Goal: Transaction & Acquisition: Purchase product/service

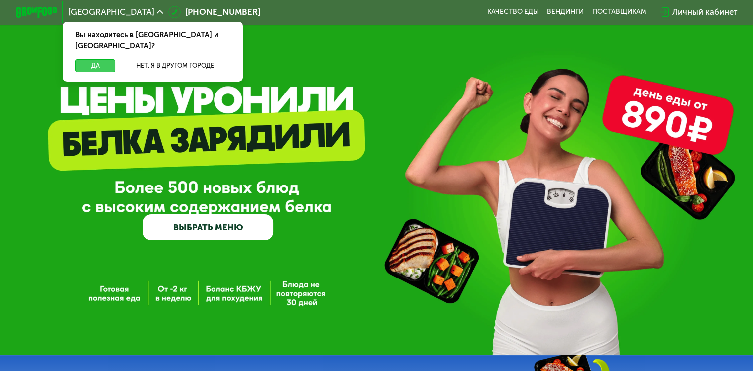
drag, startPoint x: 94, startPoint y: 57, endPoint x: 167, endPoint y: 63, distance: 72.9
click at [94, 59] on button "Да" at bounding box center [95, 65] width 40 height 12
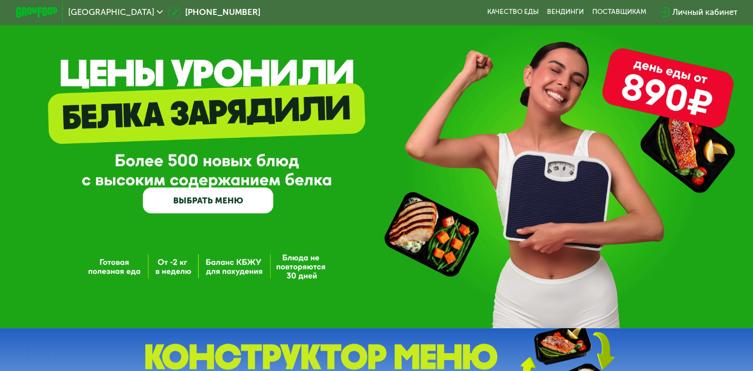
scroll to position [50, 0]
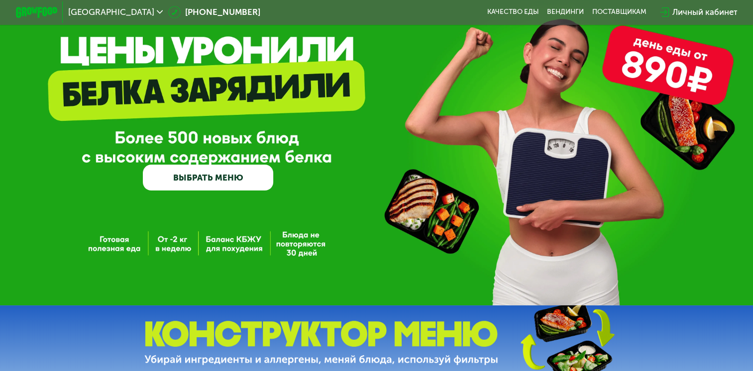
click at [209, 179] on link "ВЫБРАТЬ МЕНЮ" at bounding box center [208, 178] width 130 height 26
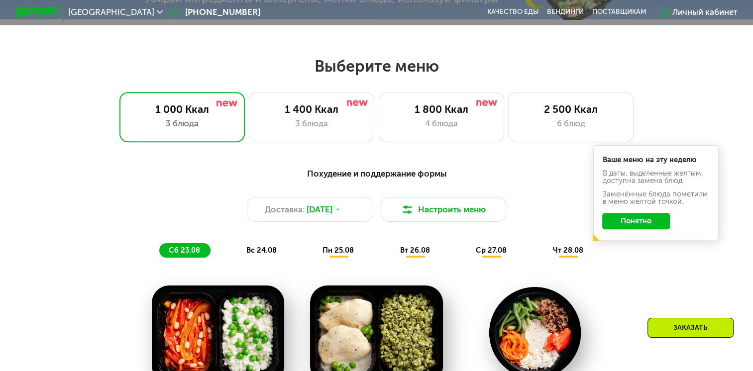
scroll to position [446, 0]
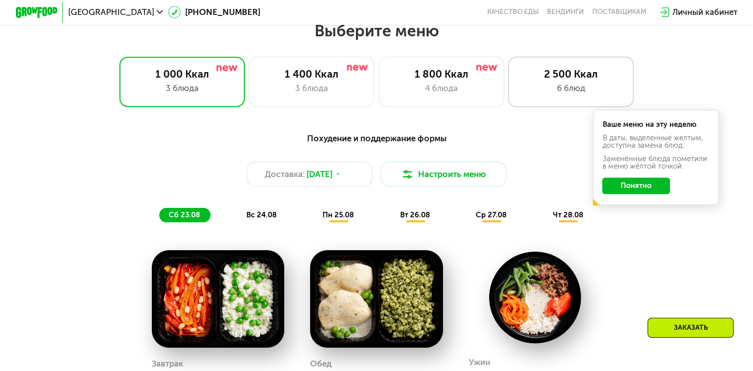
click at [561, 80] on div "2 500 Ккал" at bounding box center [570, 74] width 103 height 12
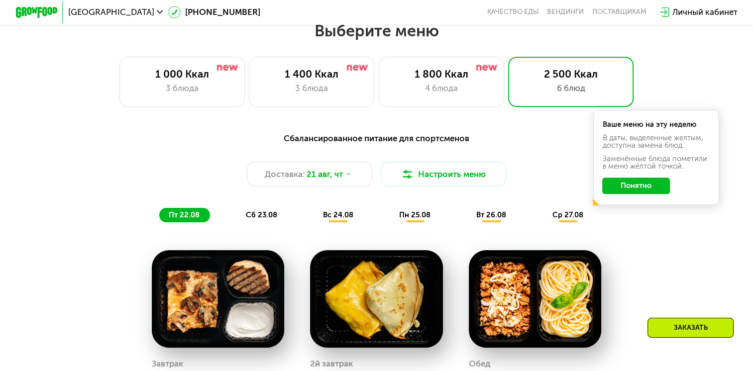
click at [626, 194] on button "Понятно" at bounding box center [636, 186] width 68 height 17
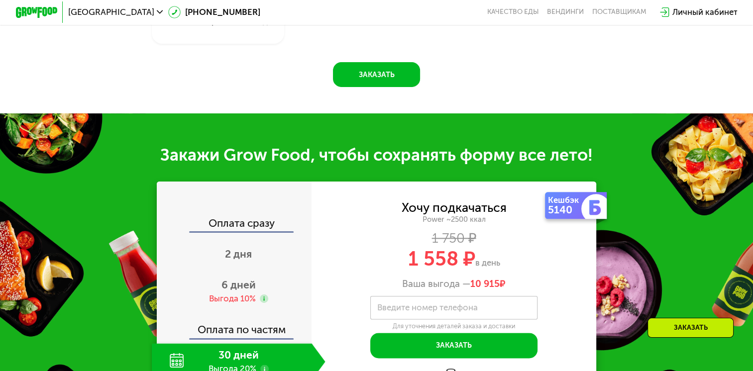
scroll to position [1241, 0]
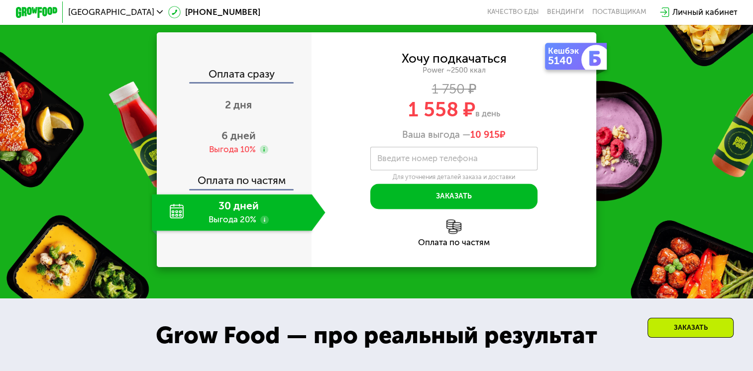
click at [225, 222] on div "30 дней Выгода 20%" at bounding box center [232, 212] width 160 height 37
click at [232, 111] on span "2 дня" at bounding box center [238, 104] width 27 height 12
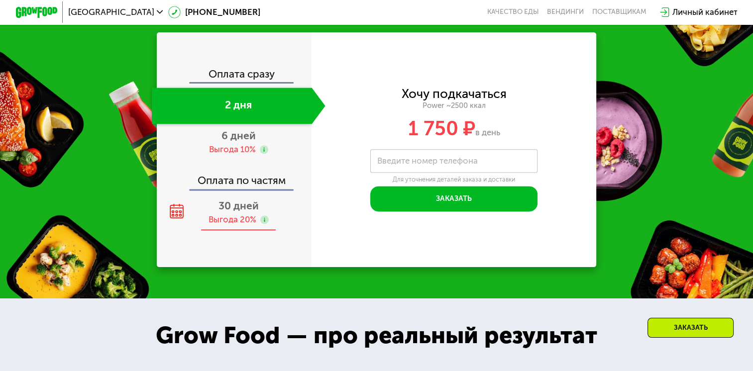
click at [233, 212] on span "30 дней" at bounding box center [238, 205] width 40 height 12
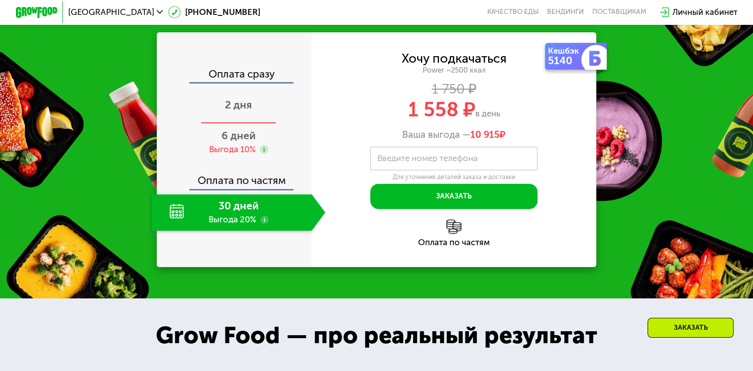
click at [238, 111] on span "2 дня" at bounding box center [238, 104] width 27 height 12
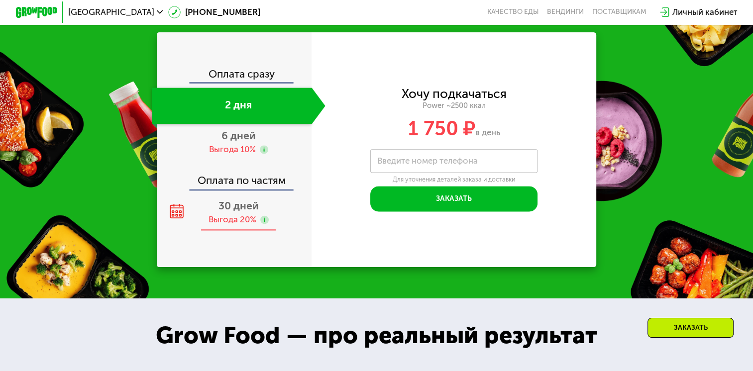
click at [242, 225] on div "Выгода 20%" at bounding box center [232, 219] width 48 height 11
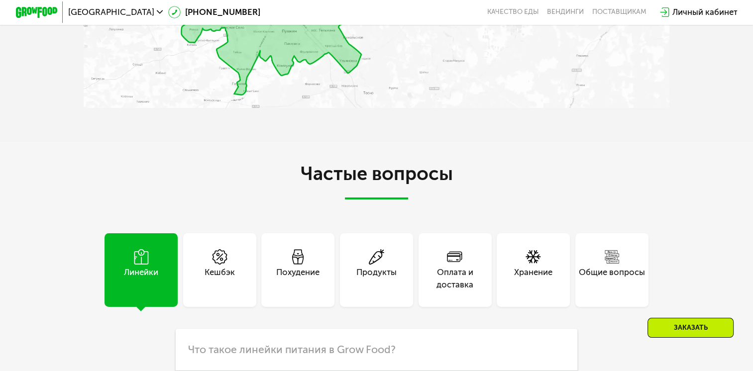
scroll to position [2734, 0]
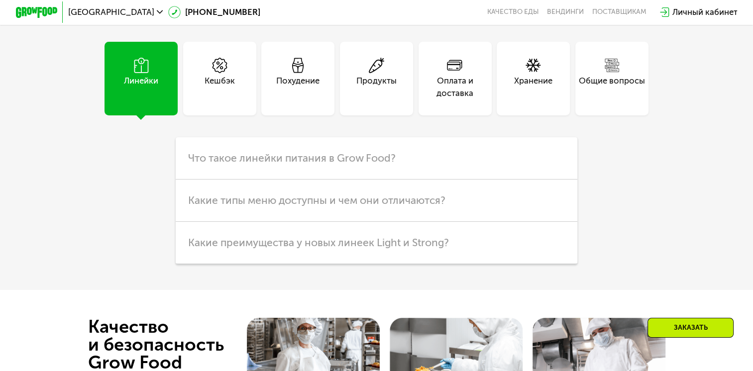
click at [213, 66] on div "Кешбэк" at bounding box center [219, 78] width 73 height 73
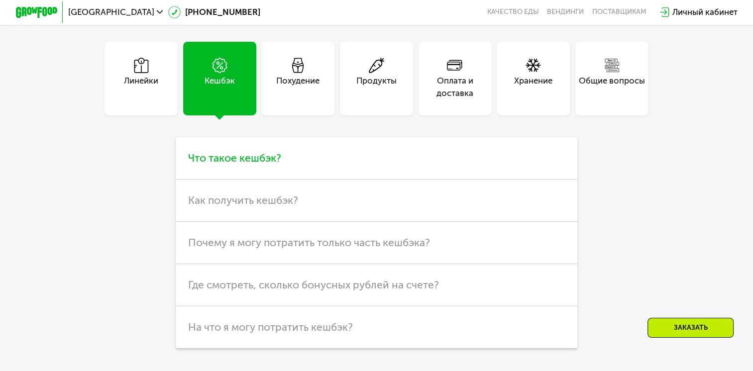
click at [339, 178] on h3 "Что такое кешбэк?" at bounding box center [376, 158] width 401 height 42
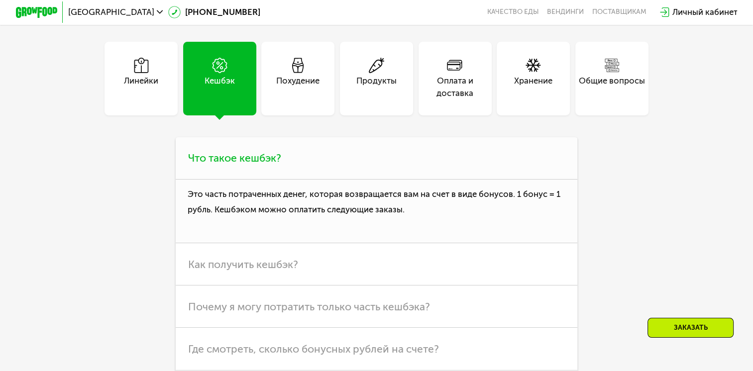
click at [338, 178] on h3 "Что такое кешбэк?" at bounding box center [376, 158] width 401 height 42
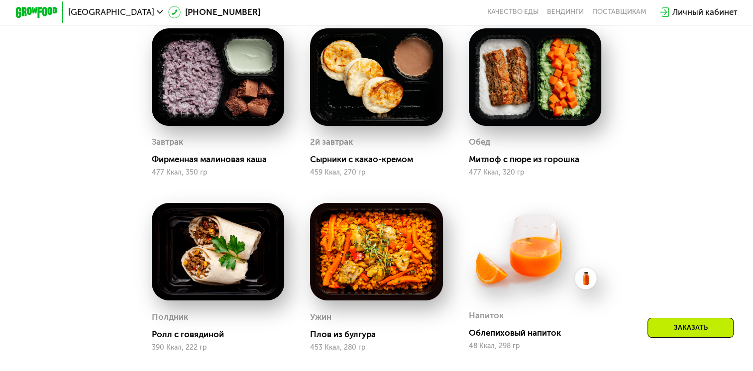
scroll to position [645, 0]
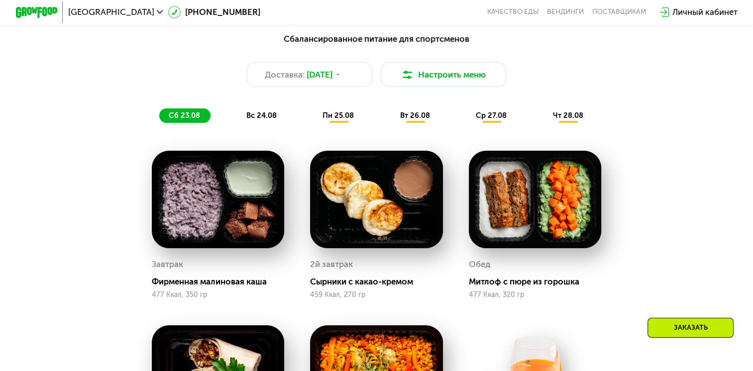
click at [263, 117] on span "вс 24.08" at bounding box center [261, 115] width 30 height 9
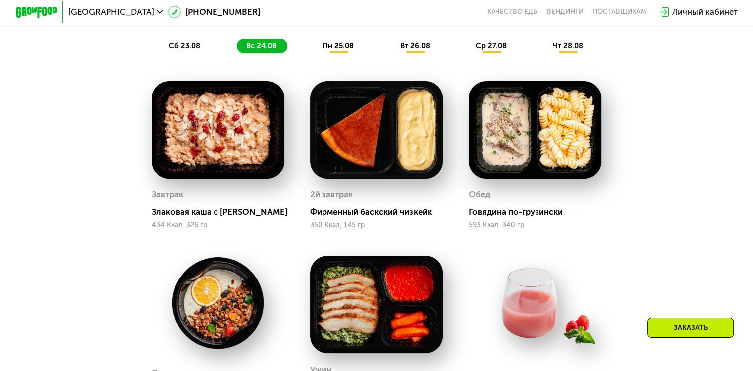
scroll to position [595, 0]
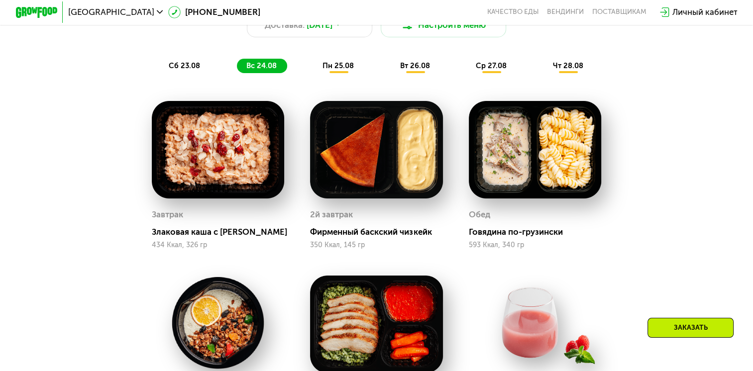
click at [390, 73] on div "пн 25.08" at bounding box center [415, 66] width 50 height 14
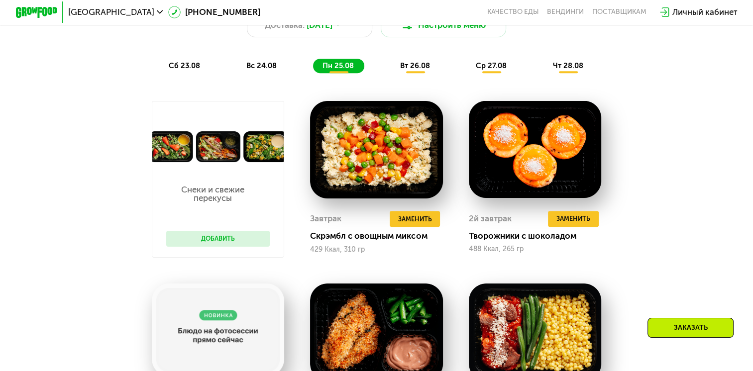
click at [404, 70] on span "вт 26.08" at bounding box center [415, 65] width 30 height 9
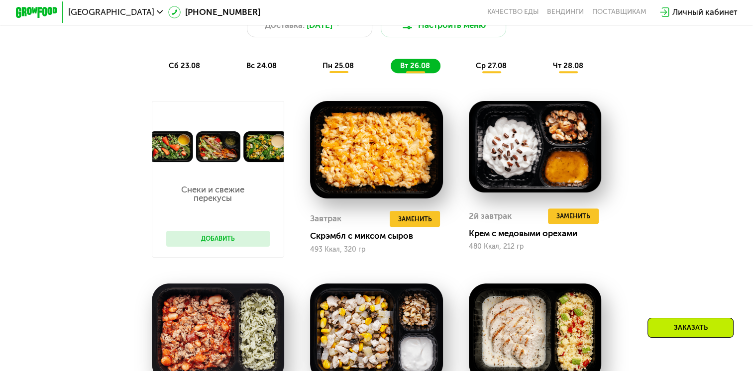
click at [335, 69] on span "пн 25.08" at bounding box center [337, 65] width 31 height 9
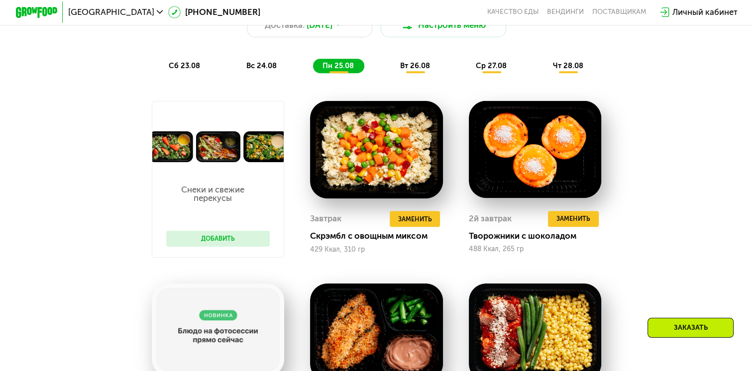
click at [414, 68] on span "вт 26.08" at bounding box center [415, 65] width 30 height 9
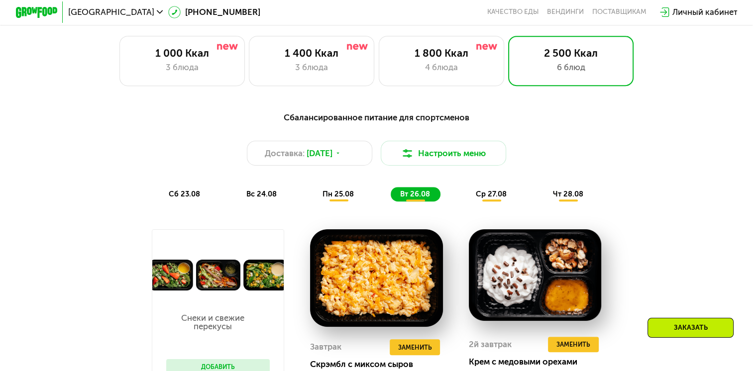
scroll to position [446, 0]
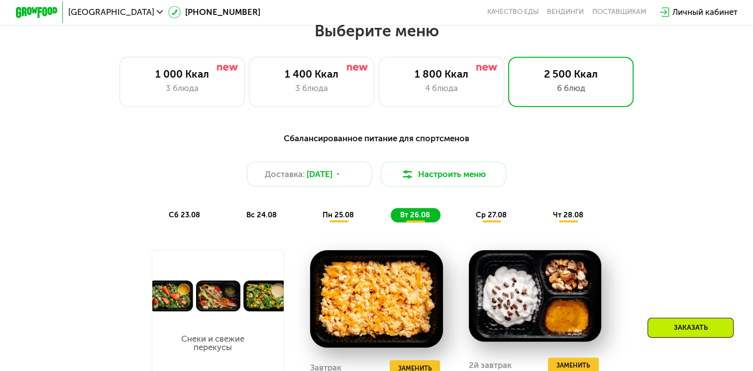
click at [543, 213] on div "ср 27.08" at bounding box center [568, 215] width 50 height 14
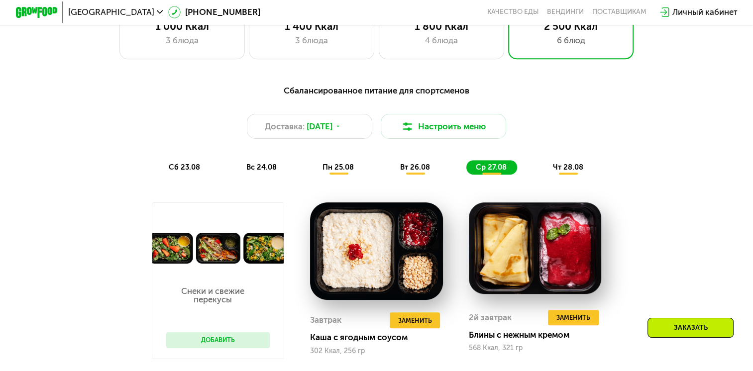
scroll to position [495, 0]
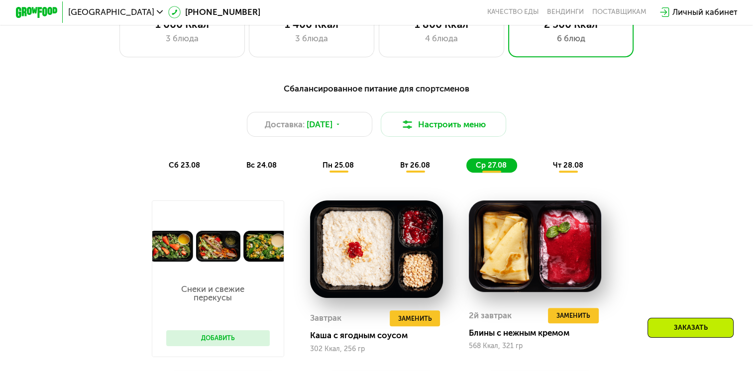
click at [579, 173] on div "чт 28.08" at bounding box center [568, 165] width 50 height 14
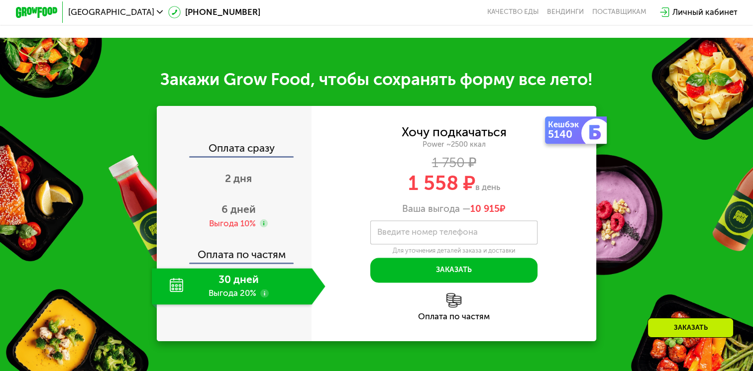
scroll to position [1291, 0]
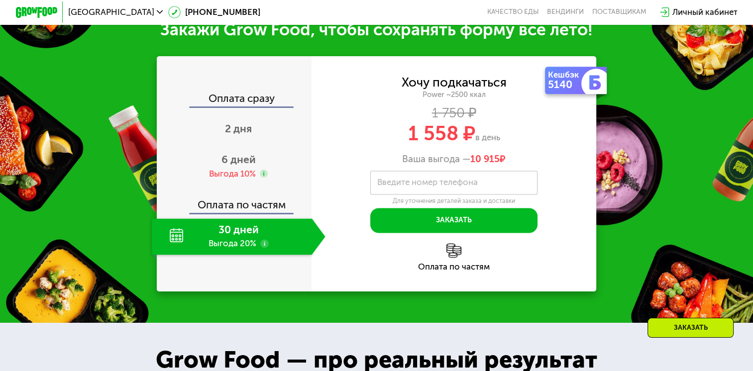
click at [452, 256] on img at bounding box center [453, 250] width 14 height 14
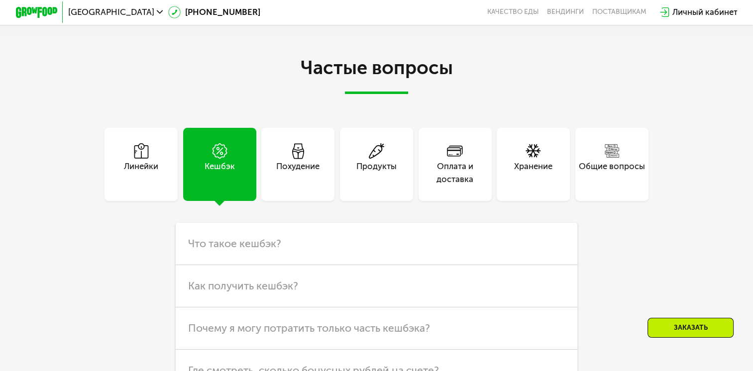
scroll to position [2734, 0]
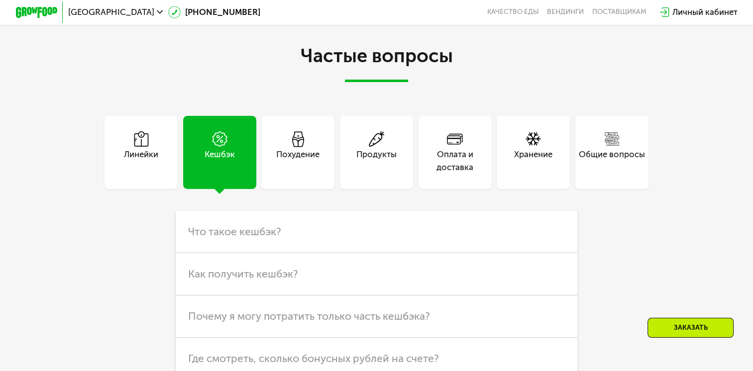
click at [316, 168] on div "Похудение" at bounding box center [297, 160] width 43 height 25
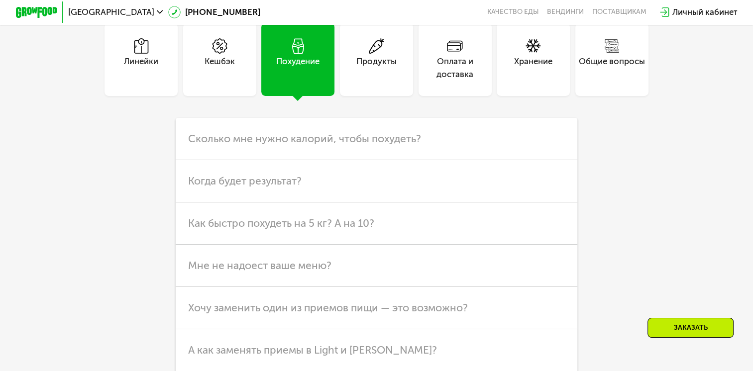
scroll to position [2833, 0]
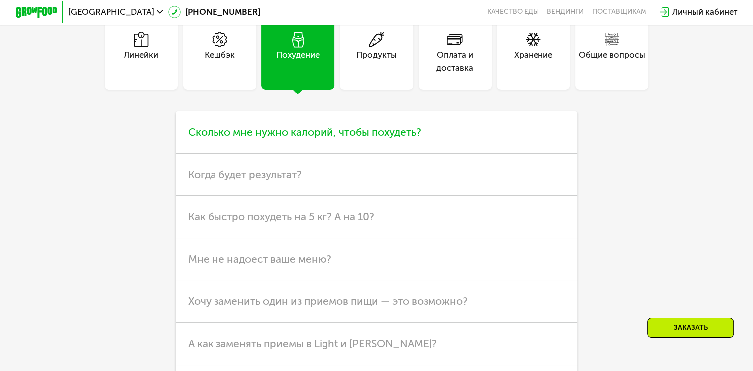
click at [421, 153] on h3 "Сколько мне нужно калорий, чтобы похудеть?" at bounding box center [376, 132] width 401 height 42
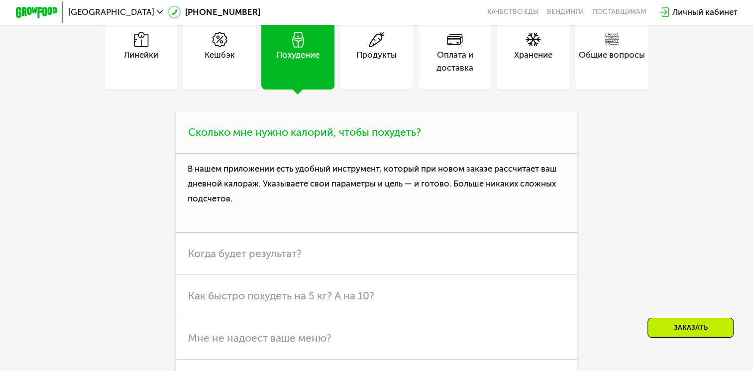
click at [421, 153] on h3 "Сколько мне нужно калорий, чтобы похудеть?" at bounding box center [376, 132] width 401 height 42
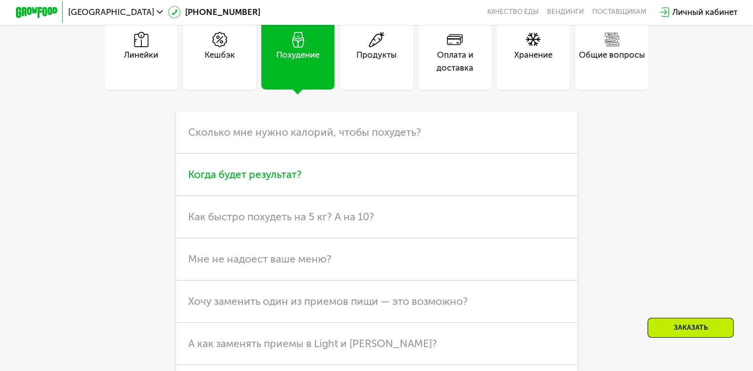
click at [301, 196] on h3 "Когда будет результат?" at bounding box center [376, 175] width 401 height 42
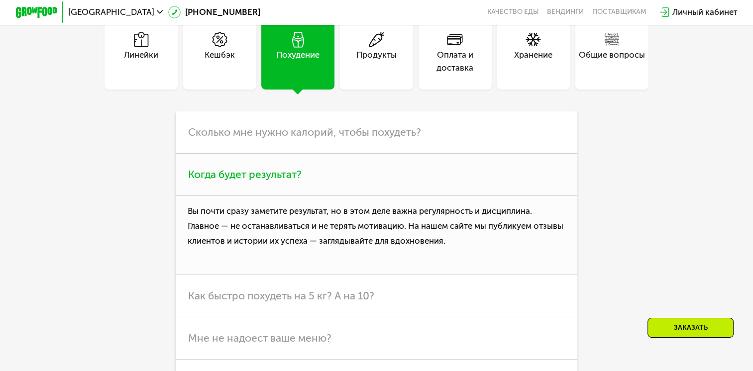
click at [316, 187] on h3 "Когда будет результат?" at bounding box center [376, 175] width 401 height 42
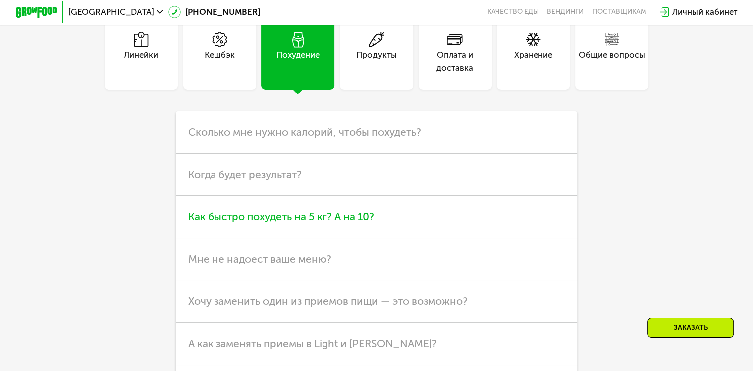
click at [316, 223] on span "Как быстро похудеть на 5 кг? А на 10?" at bounding box center [281, 216] width 186 height 12
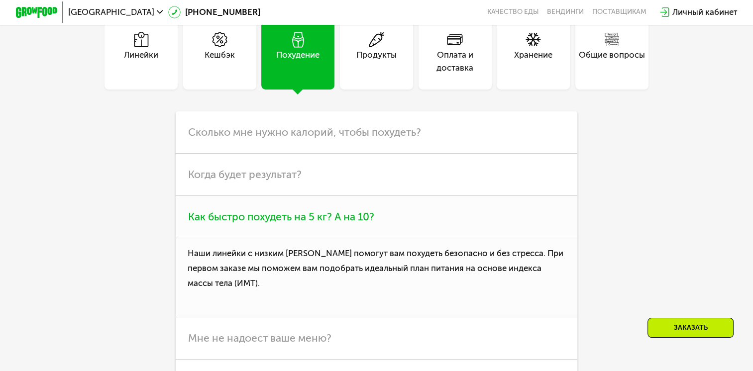
click at [317, 223] on span "Как быстро похудеть на 5 кг? А на 10?" at bounding box center [281, 216] width 186 height 12
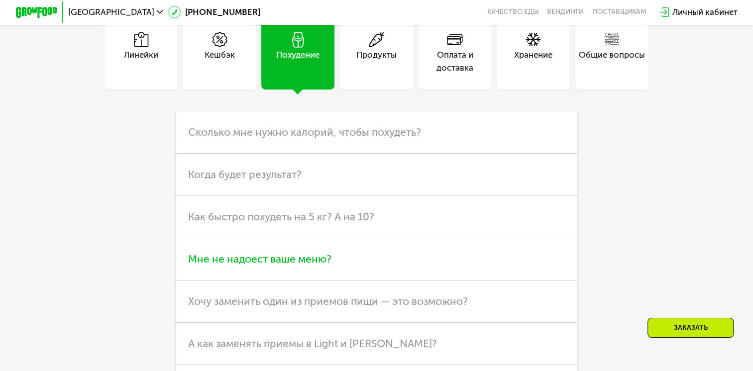
click at [294, 260] on h3 "Мне не надоест ваше меню?" at bounding box center [376, 259] width 401 height 42
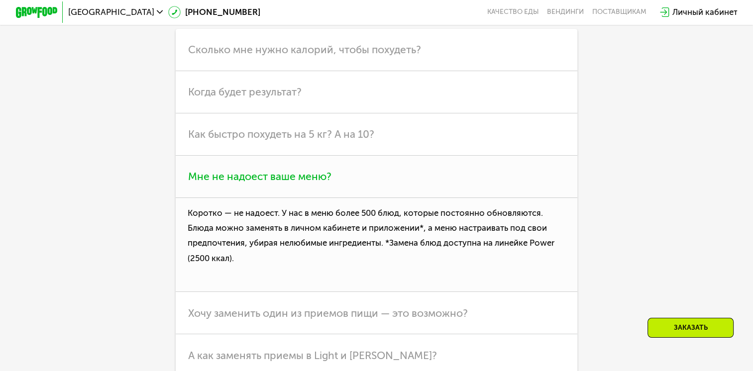
scroll to position [2932, 0]
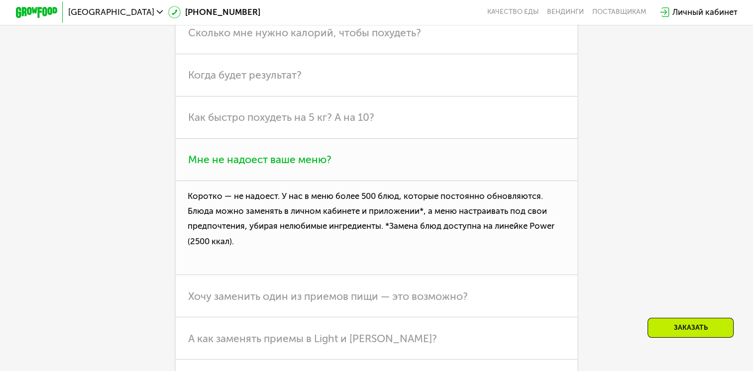
click at [311, 166] on span "Мне не надоест ваше меню?" at bounding box center [259, 159] width 143 height 12
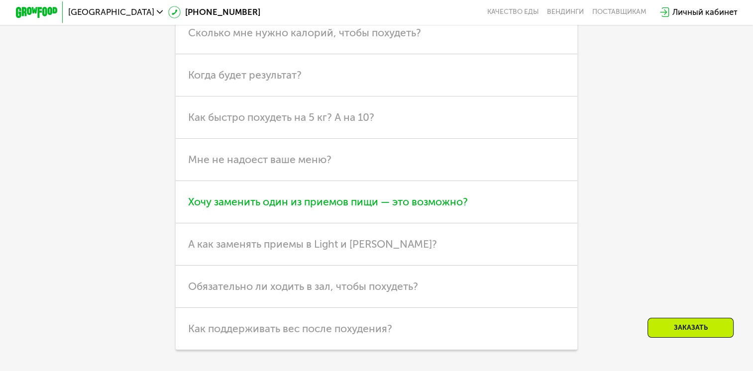
click at [313, 208] on span "Хочу заменить один из приемов пищи — это возможно?" at bounding box center [328, 201] width 280 height 12
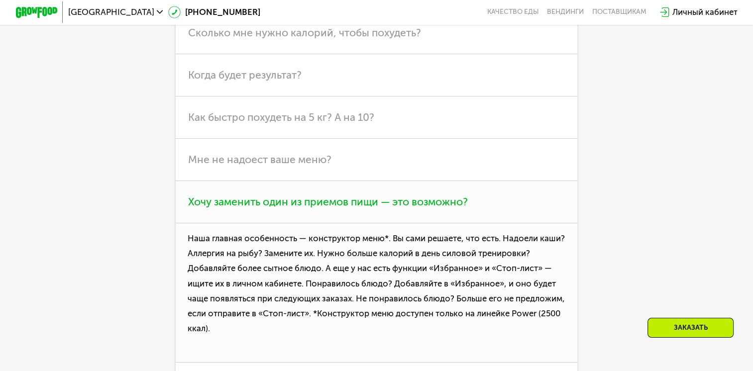
click at [313, 208] on span "Хочу заменить один из приемов пищи — это возможно?" at bounding box center [328, 201] width 280 height 12
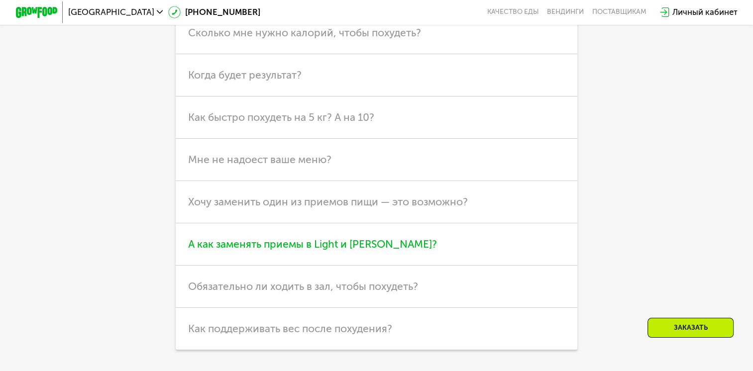
click at [322, 243] on h3 "А как заменять приемы в Light и [PERSON_NAME]?" at bounding box center [376, 244] width 401 height 42
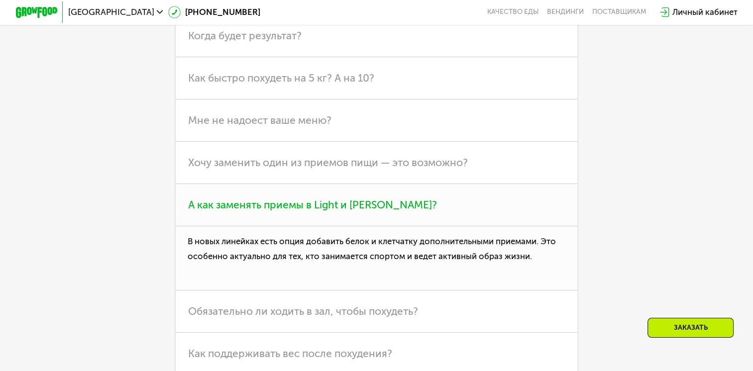
scroll to position [3032, 0]
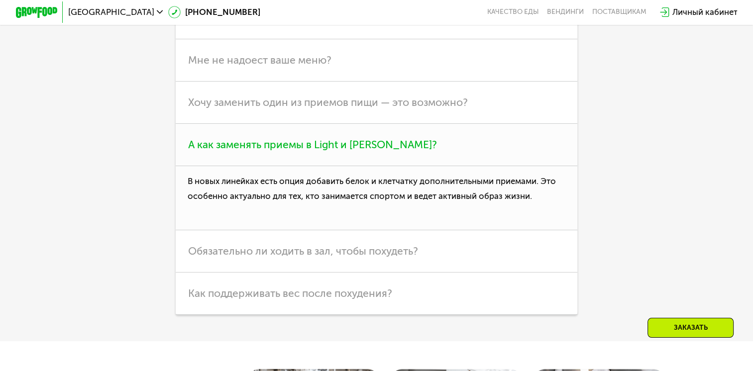
click at [362, 150] on h3 "А как заменять приемы в Light и [PERSON_NAME]?" at bounding box center [376, 145] width 401 height 42
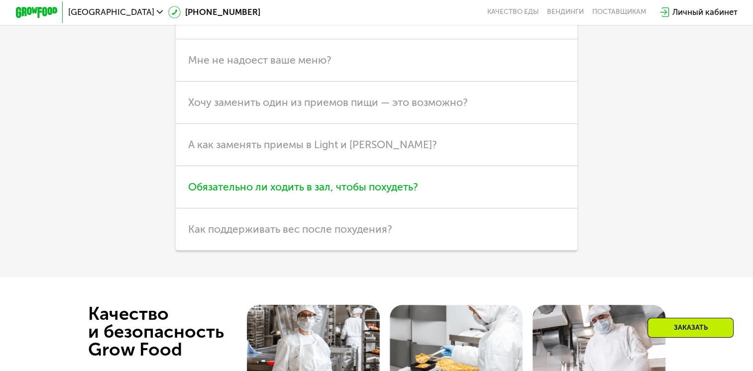
click at [355, 189] on h3 "Обязательно ли ходить в зал, чтобы похудеть?" at bounding box center [376, 187] width 401 height 42
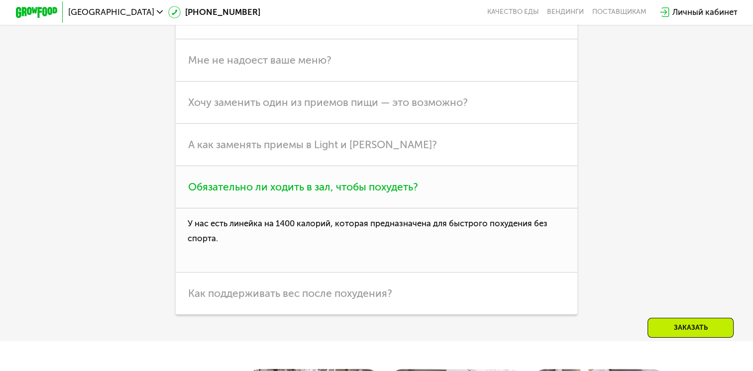
click at [368, 193] on span "Обязательно ли ходить в зал, чтобы похудеть?" at bounding box center [303, 187] width 230 height 12
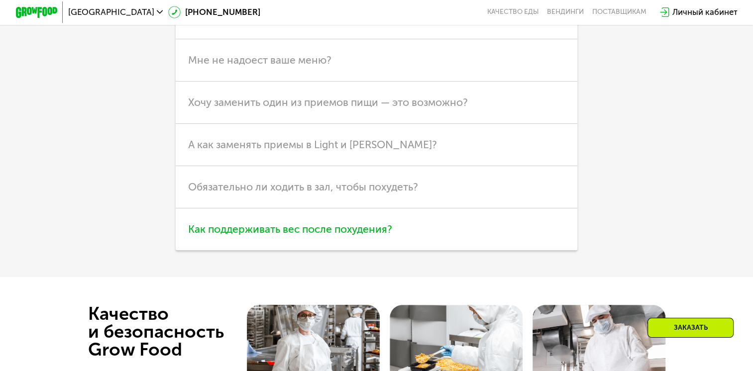
click at [330, 235] on span "Как поддерживать вес после похудения?" at bounding box center [290, 229] width 204 height 12
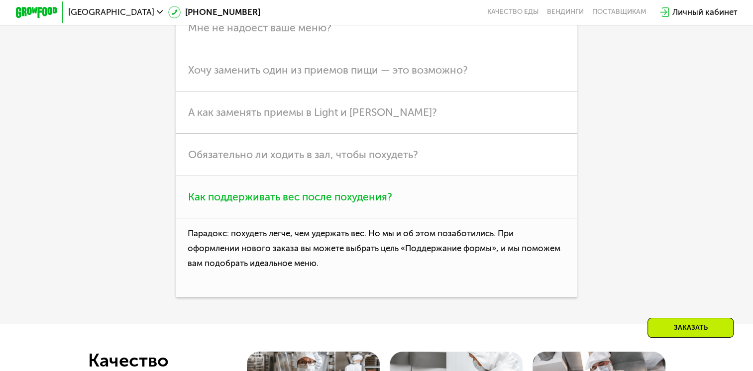
scroll to position [3082, 0]
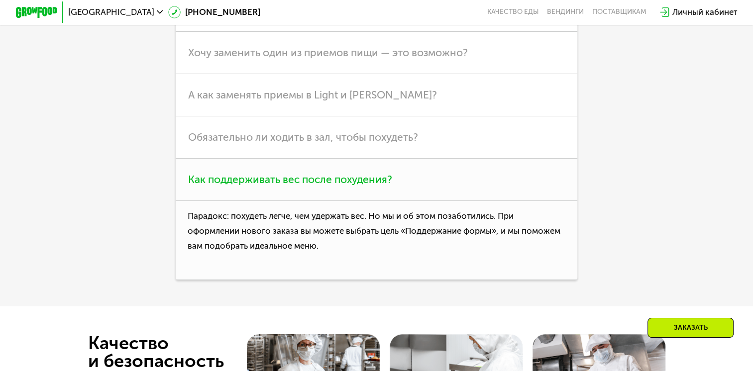
click at [340, 201] on h3 "Как поддерживать вес после похудения?" at bounding box center [376, 180] width 401 height 42
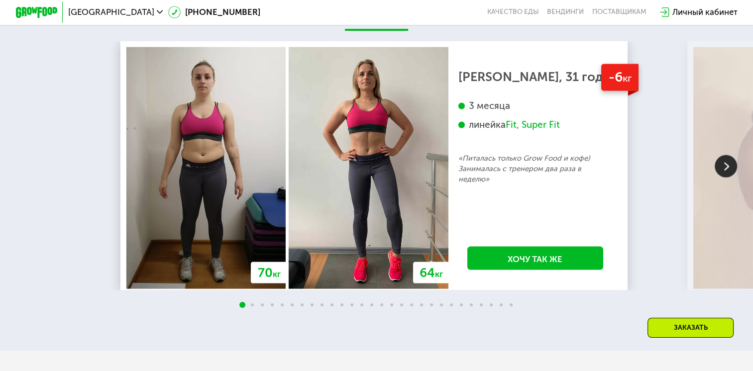
scroll to position [1938, 0]
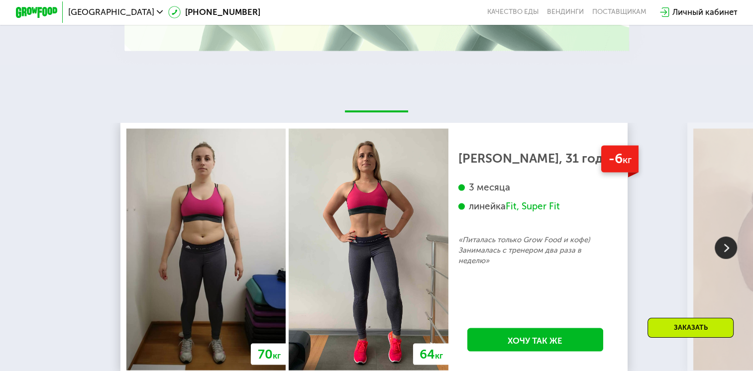
click at [730, 253] on img at bounding box center [725, 248] width 22 height 22
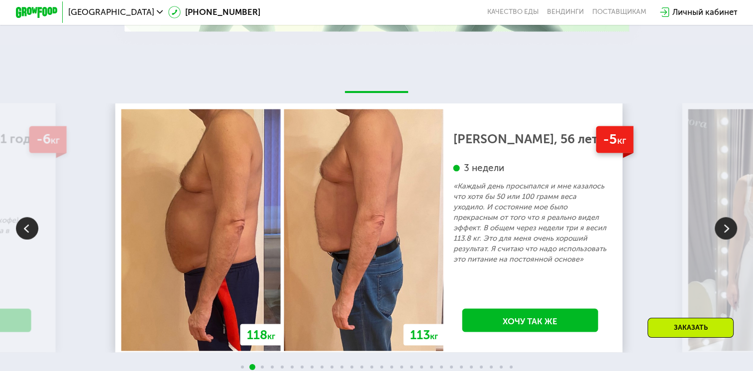
scroll to position [1987, 0]
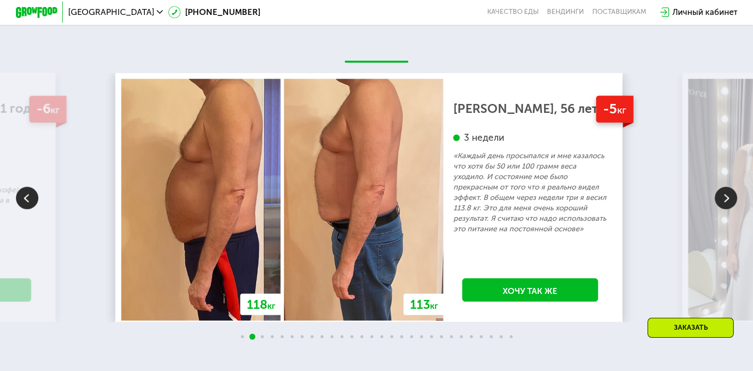
click at [723, 201] on img at bounding box center [725, 198] width 22 height 22
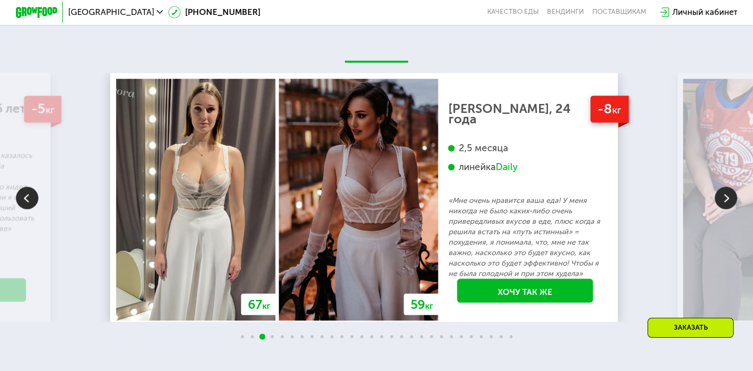
click at [722, 201] on img at bounding box center [725, 198] width 22 height 22
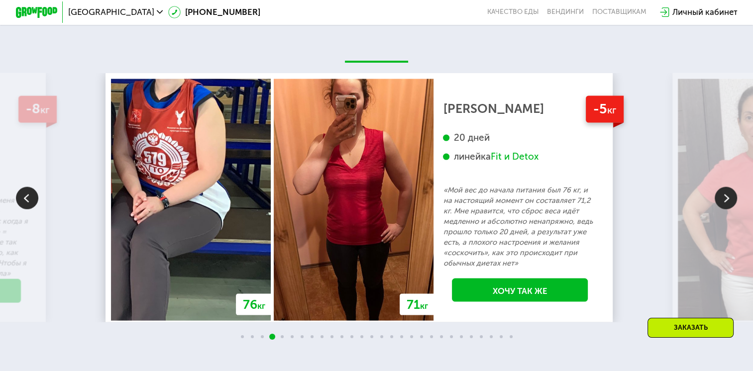
click at [722, 201] on img at bounding box center [725, 198] width 22 height 22
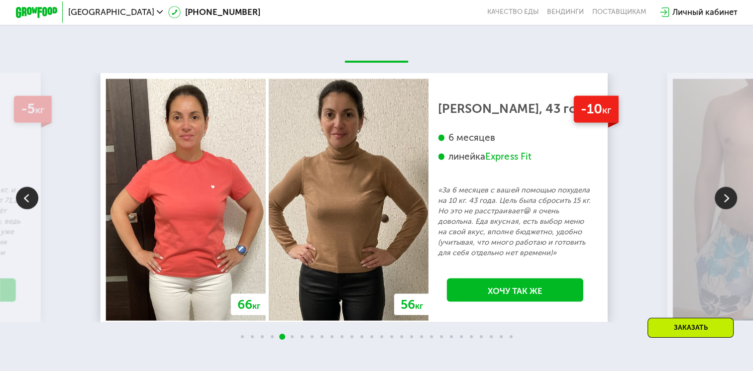
click at [722, 201] on img at bounding box center [725, 198] width 22 height 22
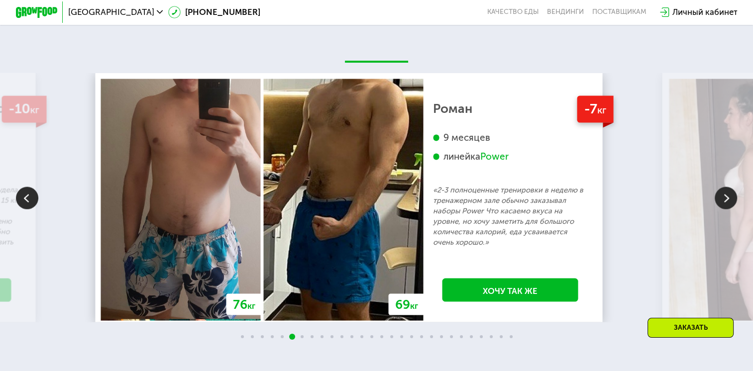
click at [722, 202] on img at bounding box center [725, 198] width 22 height 22
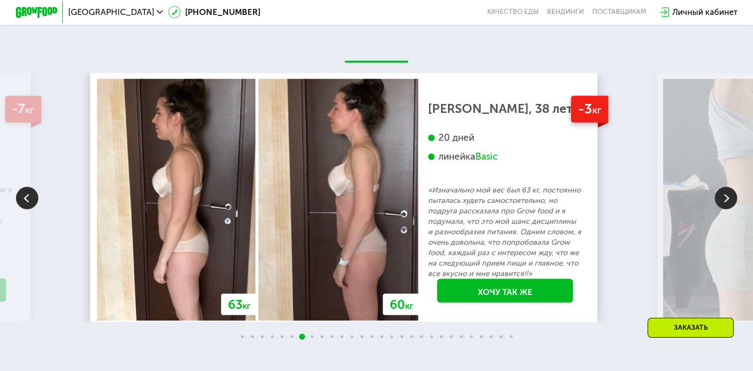
click at [722, 202] on img at bounding box center [725, 198] width 22 height 22
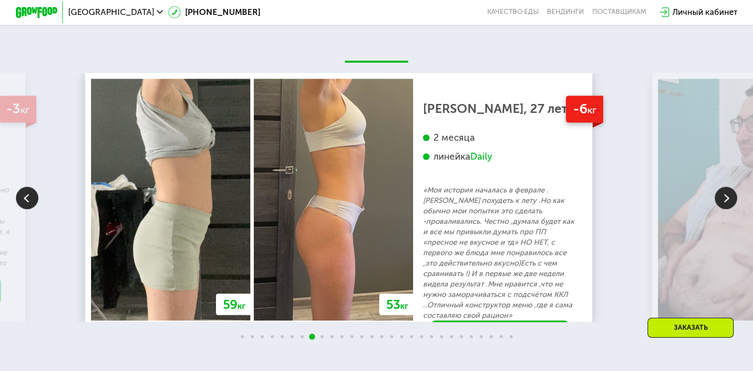
click at [35, 200] on img at bounding box center [27, 198] width 22 height 22
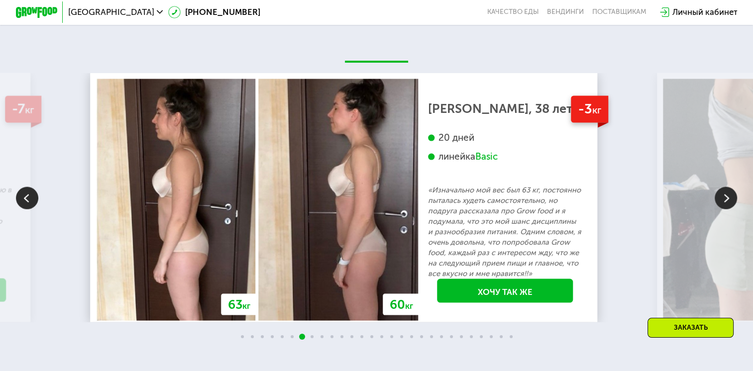
click at [731, 204] on img at bounding box center [725, 198] width 22 height 22
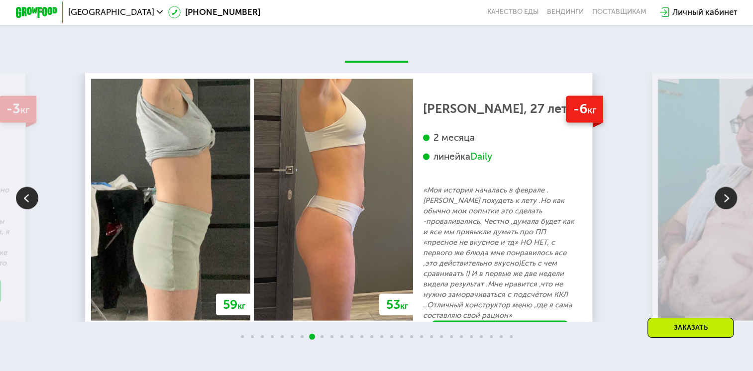
click at [730, 204] on img at bounding box center [725, 198] width 22 height 22
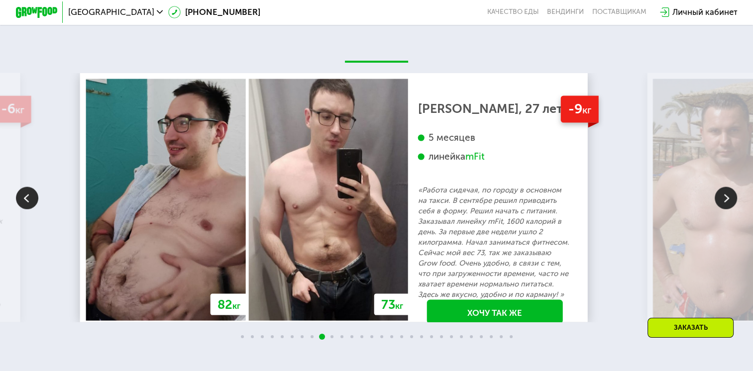
click at [730, 204] on img at bounding box center [725, 198] width 22 height 22
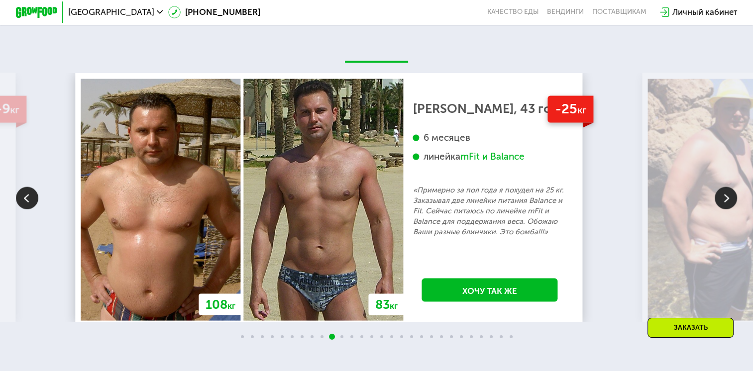
click at [730, 204] on img at bounding box center [725, 198] width 22 height 22
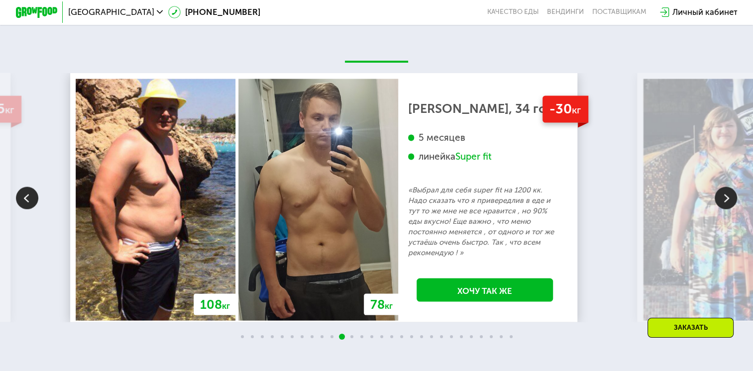
click at [26, 205] on img at bounding box center [27, 198] width 22 height 22
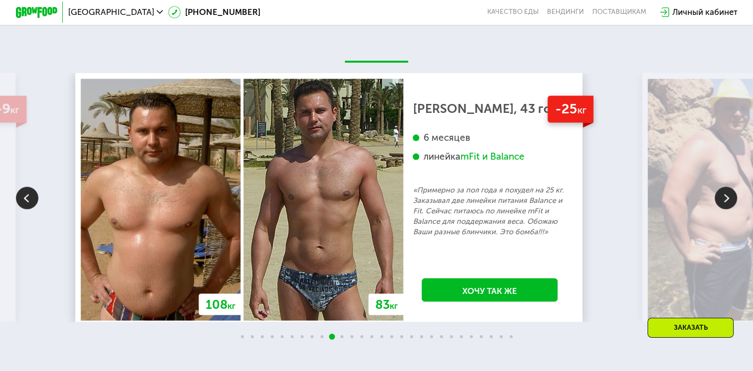
click at [725, 204] on img at bounding box center [725, 198] width 22 height 22
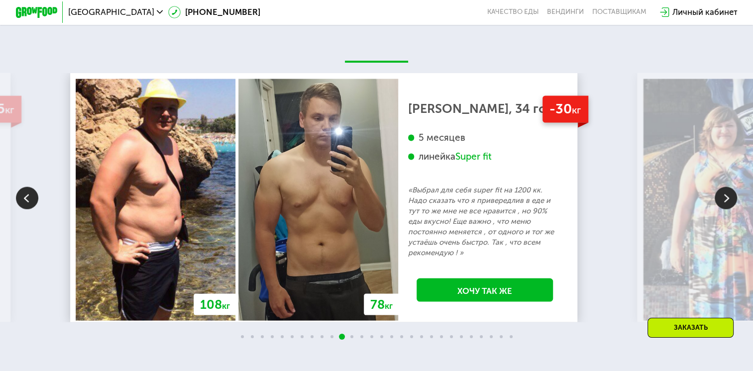
click at [725, 204] on img at bounding box center [725, 198] width 22 height 22
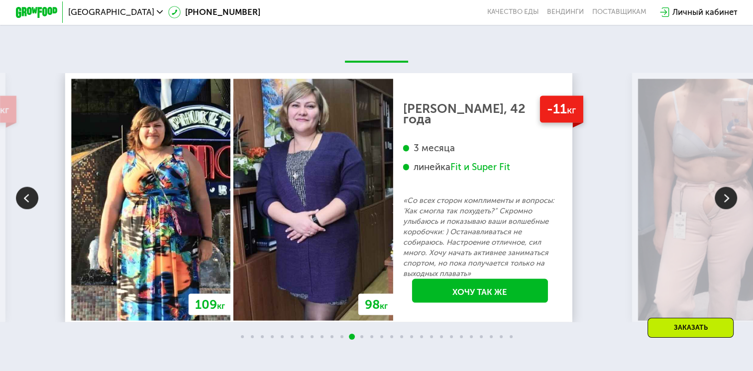
click at [732, 208] on img at bounding box center [725, 198] width 22 height 22
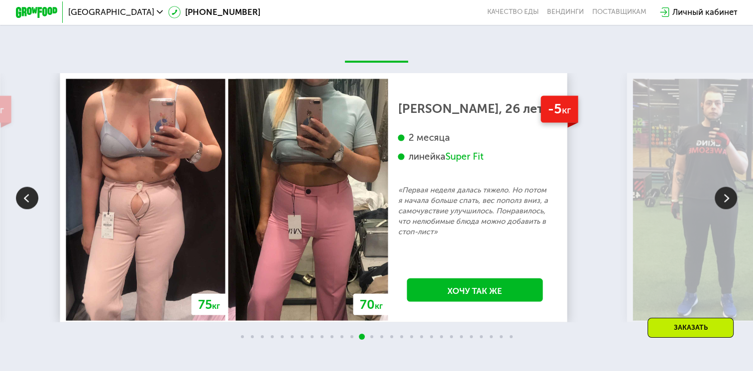
click at [724, 205] on img at bounding box center [725, 198] width 22 height 22
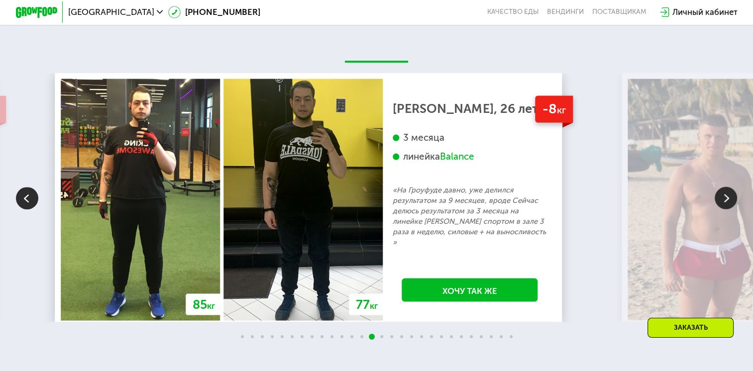
click at [724, 205] on img at bounding box center [725, 198] width 22 height 22
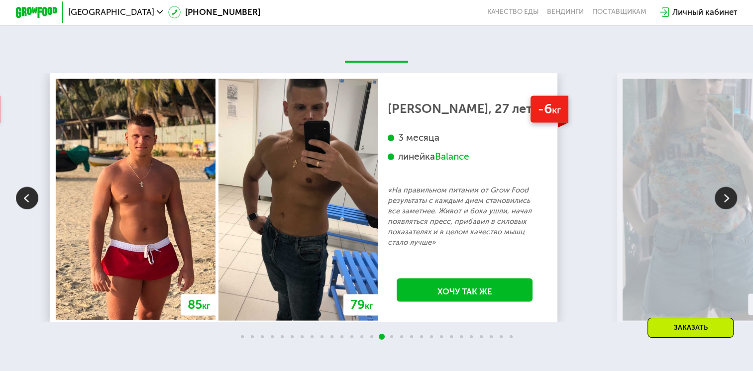
click at [724, 205] on img at bounding box center [725, 198] width 22 height 22
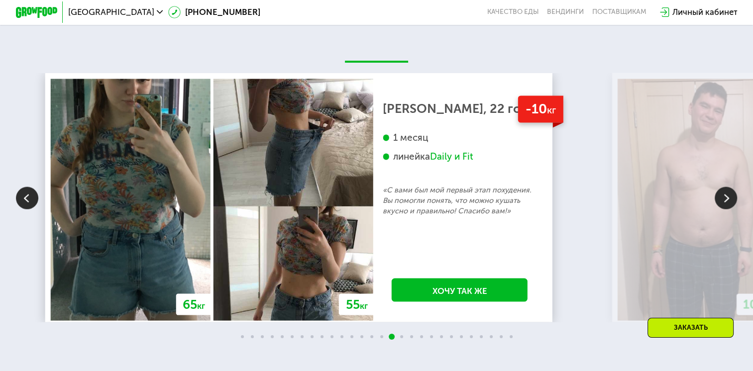
click at [723, 205] on img at bounding box center [725, 198] width 22 height 22
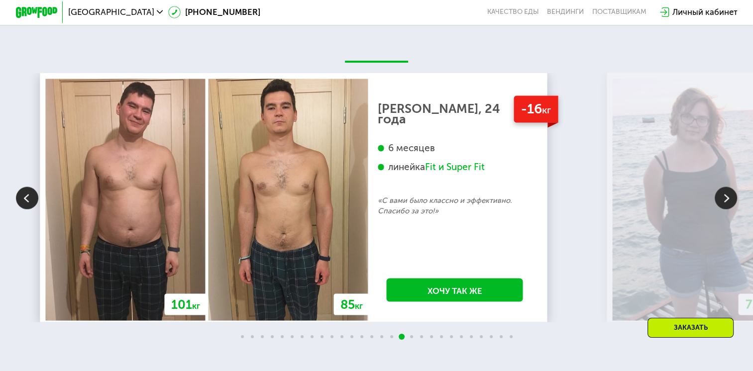
click at [734, 201] on img at bounding box center [725, 198] width 22 height 22
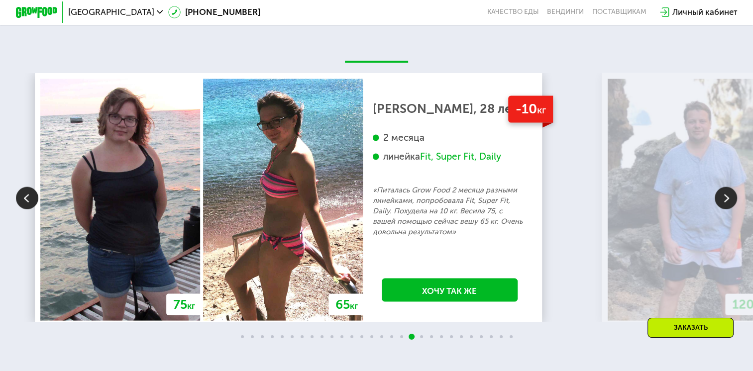
click at [733, 205] on img at bounding box center [725, 198] width 22 height 22
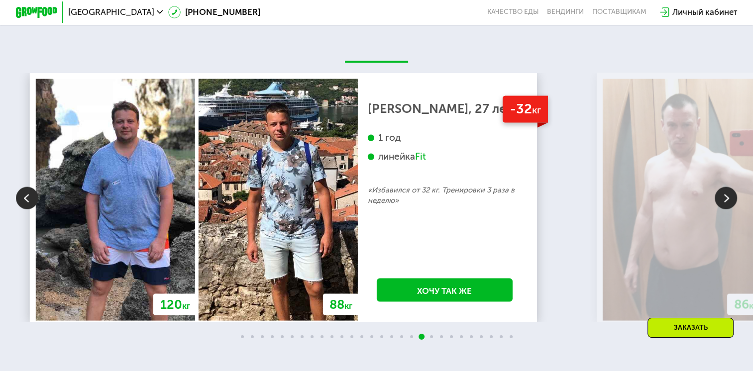
click at [733, 205] on img at bounding box center [725, 198] width 22 height 22
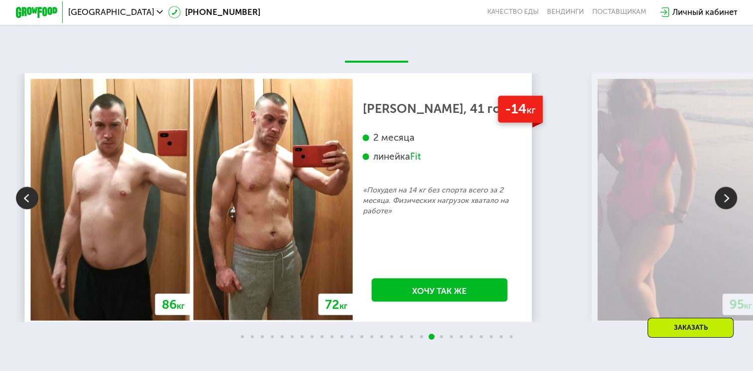
click at [730, 197] on img at bounding box center [725, 198] width 22 height 22
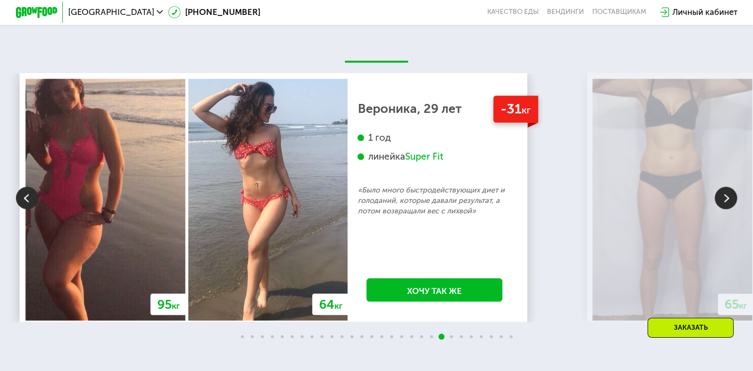
click at [730, 198] on img at bounding box center [725, 198] width 22 height 22
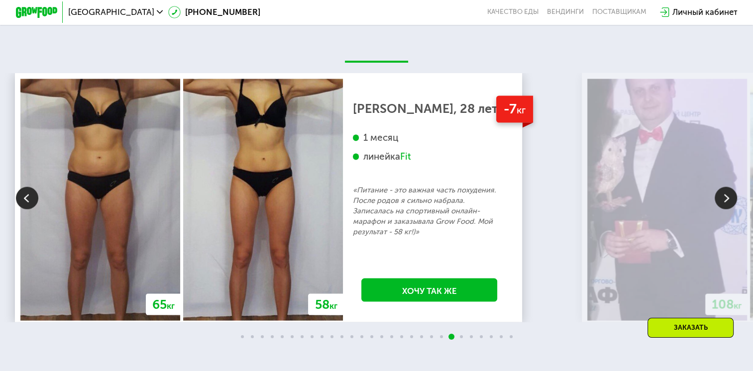
click at [728, 200] on img at bounding box center [725, 198] width 22 height 22
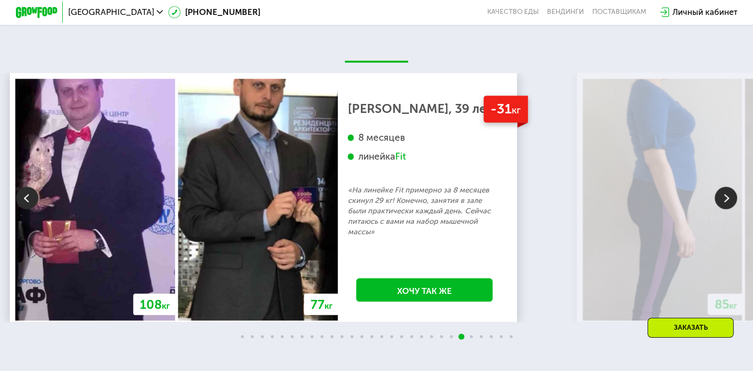
click at [27, 197] on img at bounding box center [27, 198] width 22 height 22
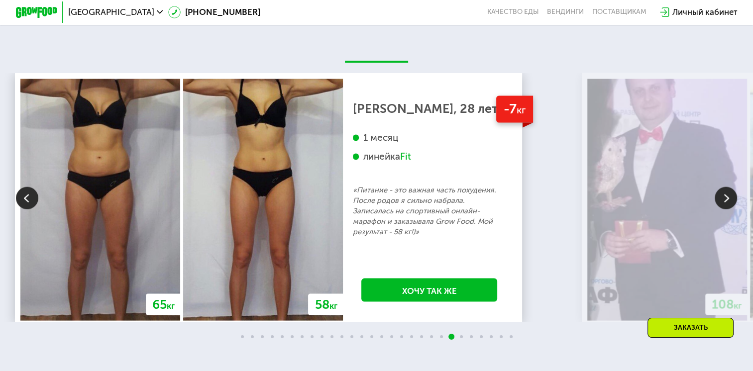
click at [730, 200] on img at bounding box center [725, 198] width 22 height 22
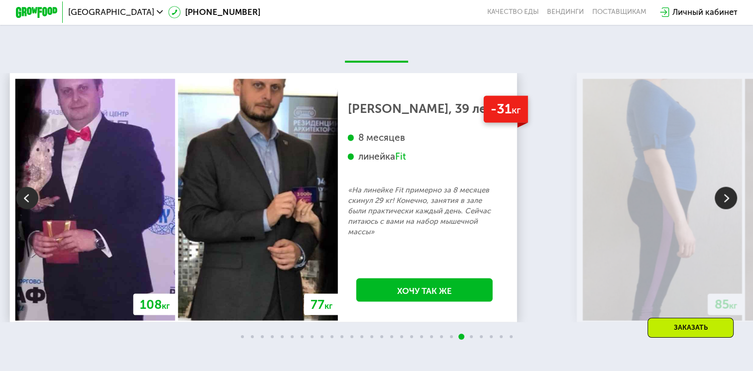
click at [720, 200] on img at bounding box center [725, 198] width 22 height 22
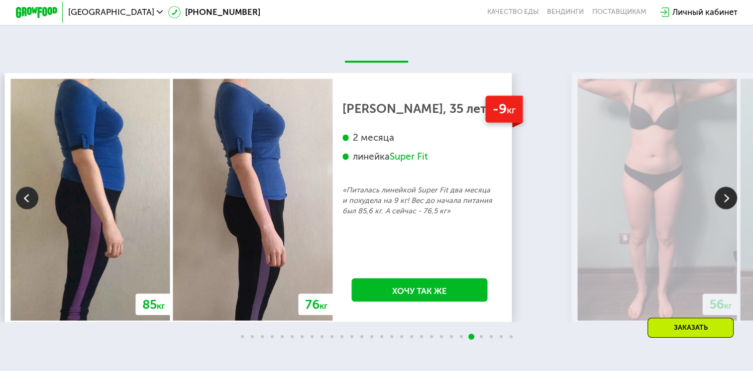
click at [720, 200] on img at bounding box center [725, 198] width 22 height 22
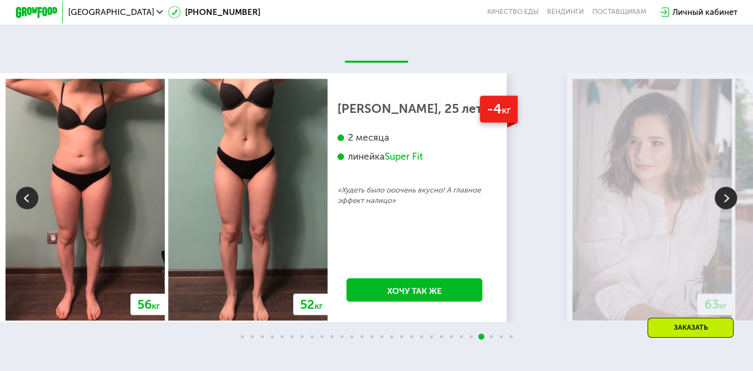
click at [720, 200] on img at bounding box center [725, 198] width 22 height 22
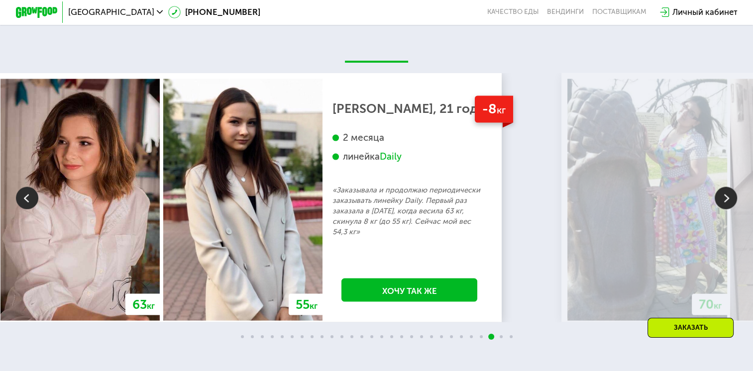
click at [729, 203] on img at bounding box center [725, 198] width 22 height 22
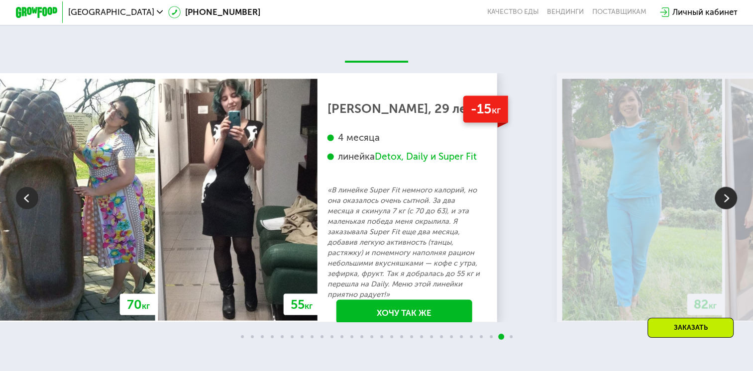
click at [730, 197] on img at bounding box center [725, 198] width 22 height 22
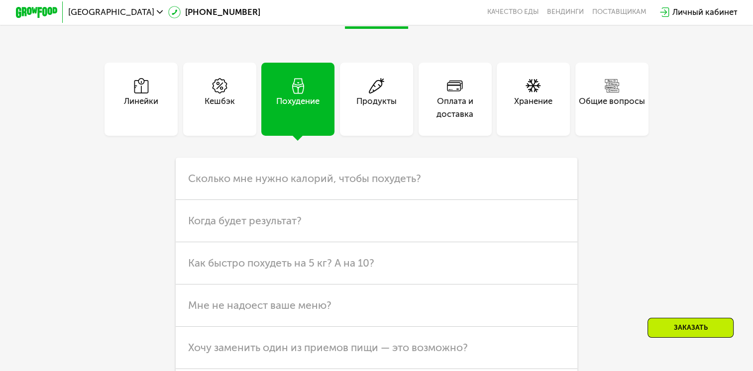
scroll to position [2783, 0]
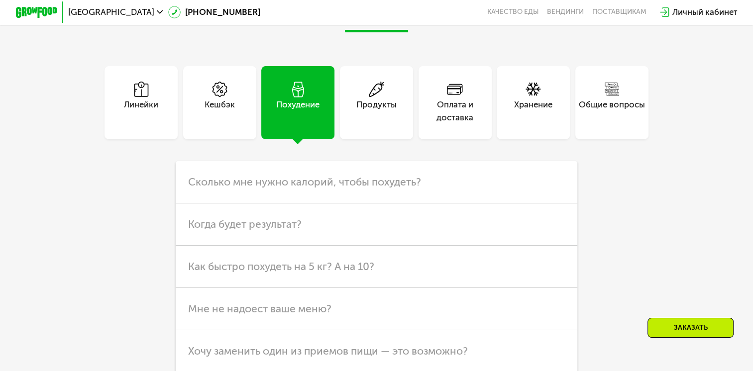
click at [472, 133] on div "Оплата и доставка" at bounding box center [454, 102] width 73 height 73
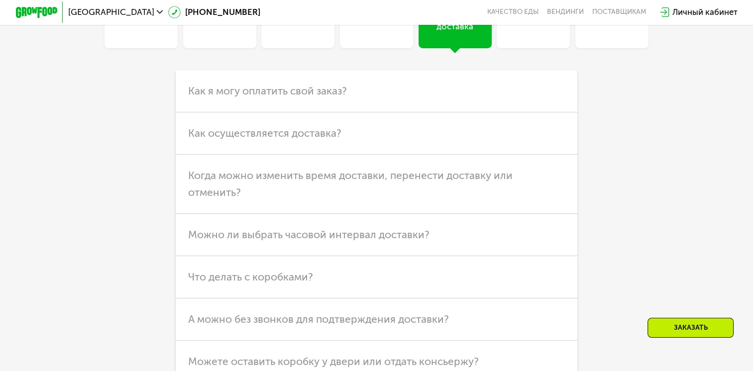
scroll to position [2883, 0]
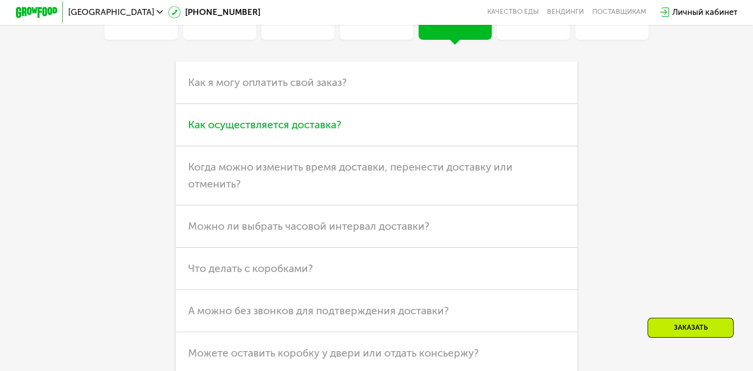
click at [357, 134] on h3 "Как осуществляется доставка?" at bounding box center [376, 125] width 401 height 42
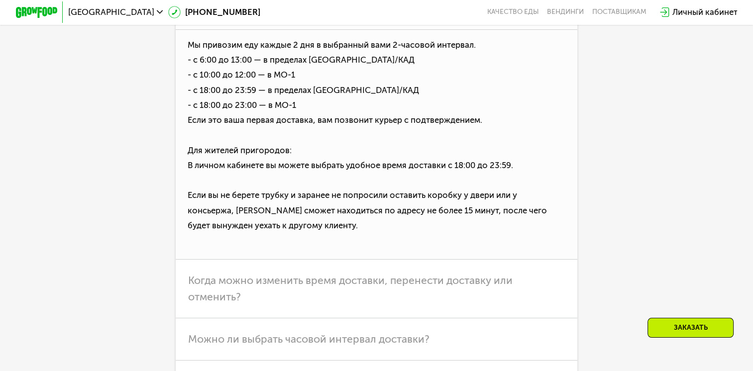
scroll to position [2982, 0]
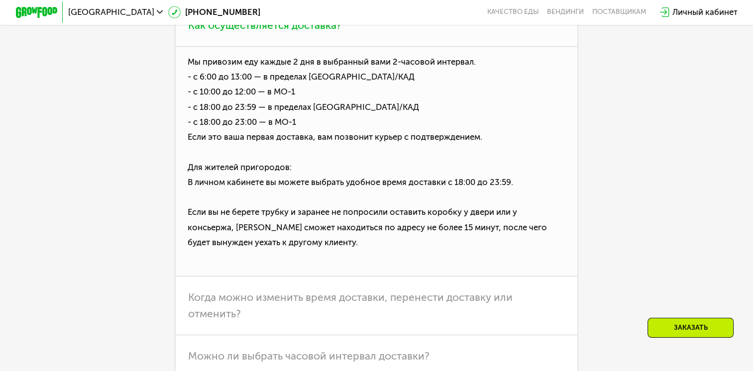
click at [273, 47] on h3 "Как осуществляется доставка?" at bounding box center [376, 25] width 401 height 42
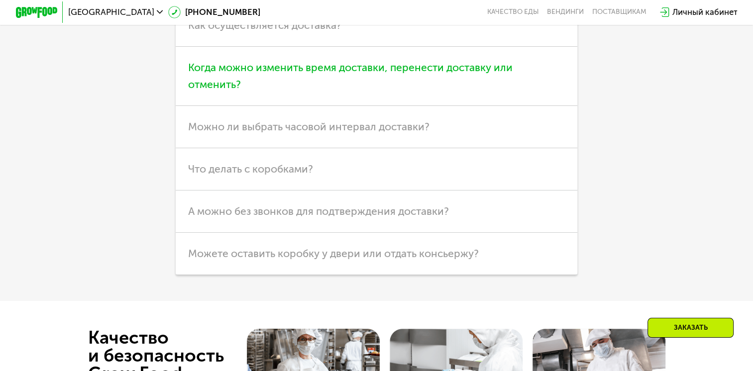
click at [327, 103] on h3 "Когда можно изменить время доставки, перенести доставку или отменить?" at bounding box center [376, 76] width 401 height 59
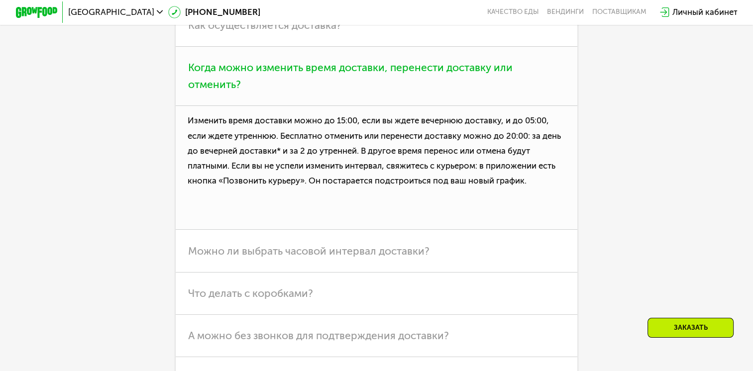
click at [327, 103] on h3 "Когда можно изменить время доставки, перенести доставку или отменить?" at bounding box center [376, 76] width 401 height 59
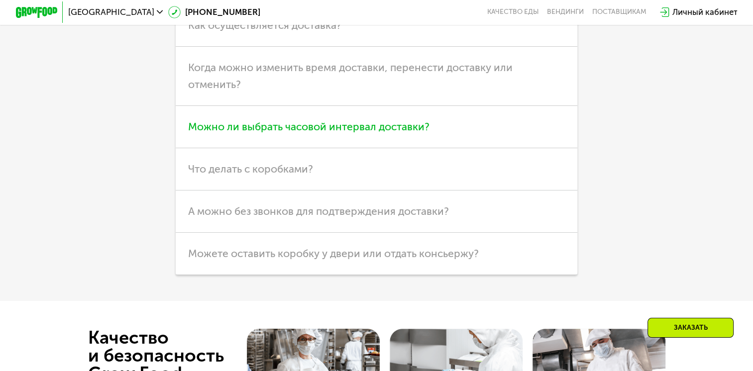
click at [327, 133] on span "Можно ли выбрать часовой интервал доставки?" at bounding box center [308, 126] width 241 height 12
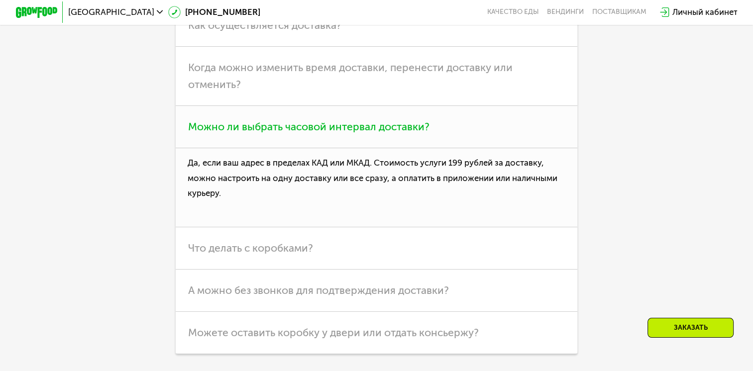
click at [327, 133] on span "Можно ли выбрать часовой интервал доставки?" at bounding box center [308, 126] width 241 height 12
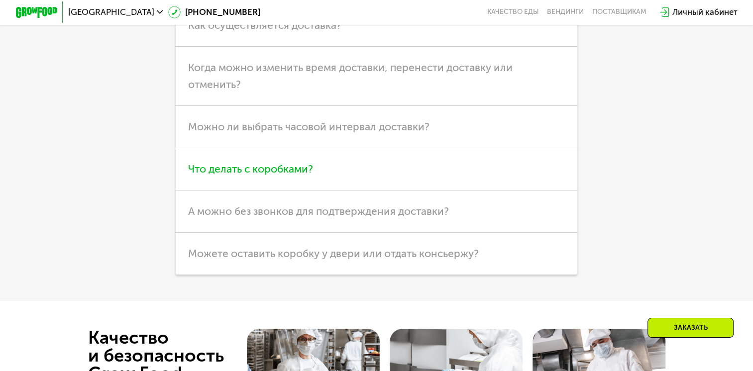
click at [281, 189] on h3 "Что делать с коробками?" at bounding box center [376, 169] width 401 height 42
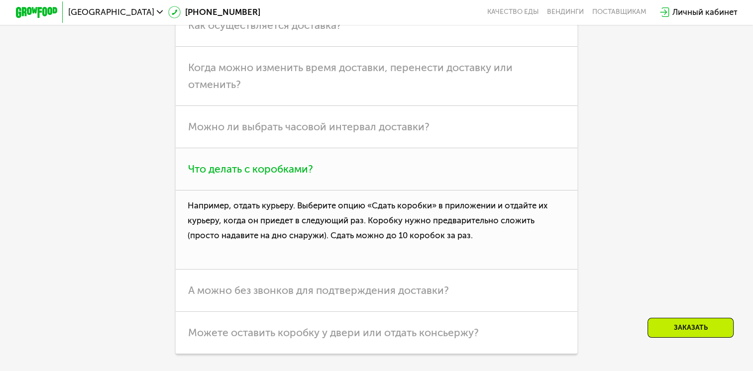
click at [355, 173] on h3 "Что делать с коробками?" at bounding box center [376, 169] width 401 height 42
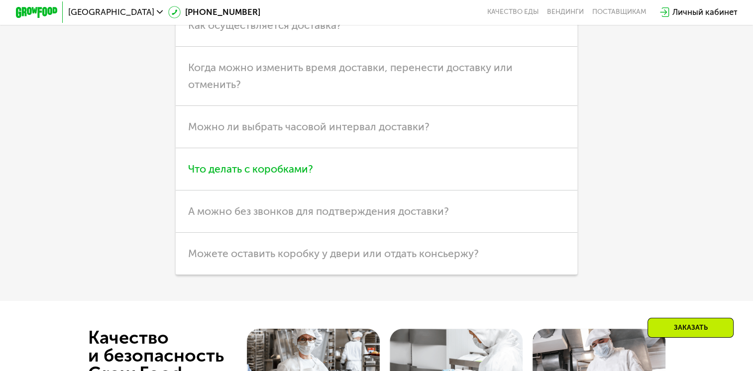
click at [298, 175] on span "Что делать с коробками?" at bounding box center [250, 169] width 125 height 12
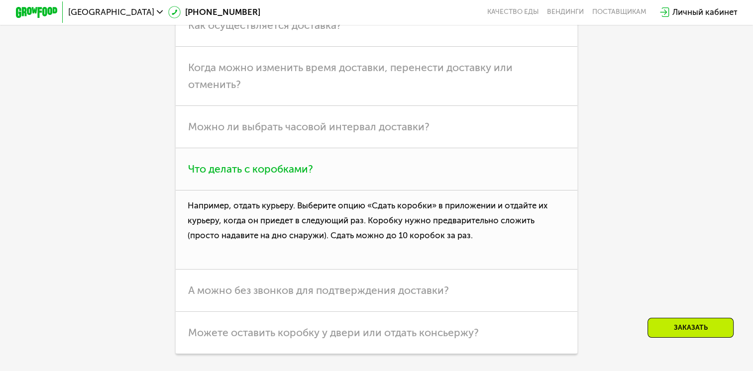
click at [411, 190] on h3 "Что делать с коробками?" at bounding box center [376, 169] width 401 height 42
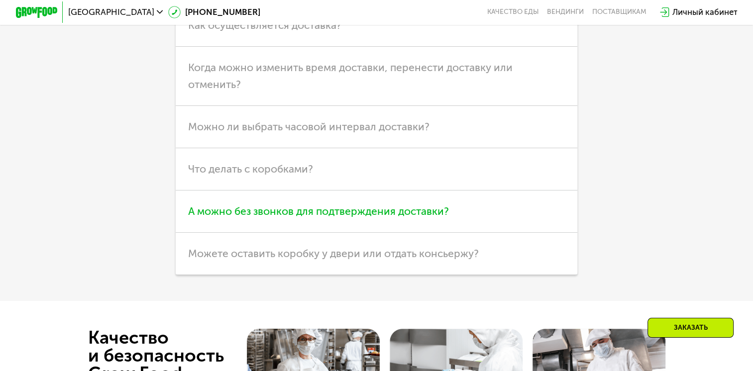
click at [384, 206] on h3 "А можно без звонков для подтверждения доставки?" at bounding box center [376, 211] width 401 height 42
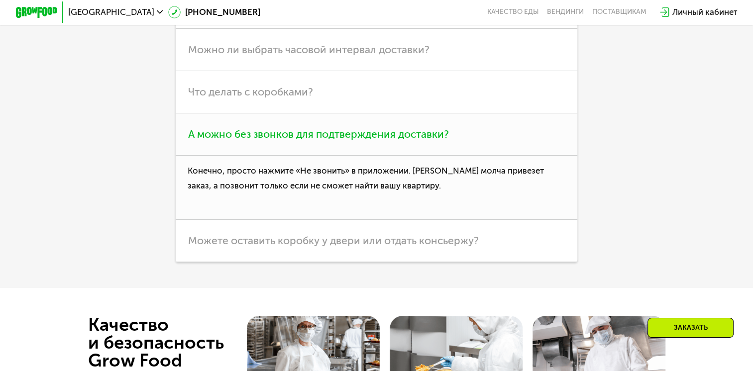
scroll to position [3082, 0]
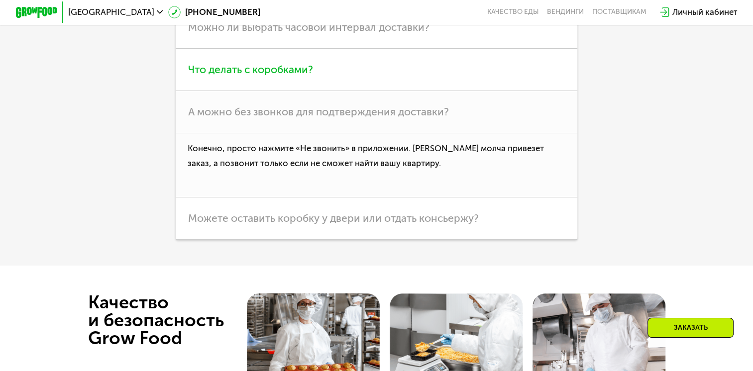
click at [395, 85] on h3 "Что делать с коробками?" at bounding box center [376, 70] width 401 height 42
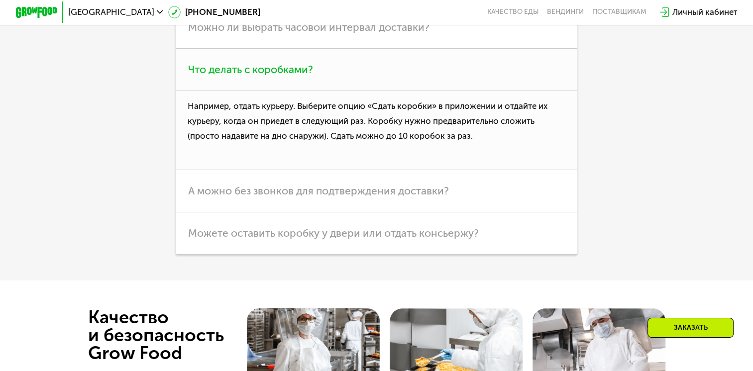
click at [395, 85] on h3 "Что делать с коробками?" at bounding box center [376, 70] width 401 height 42
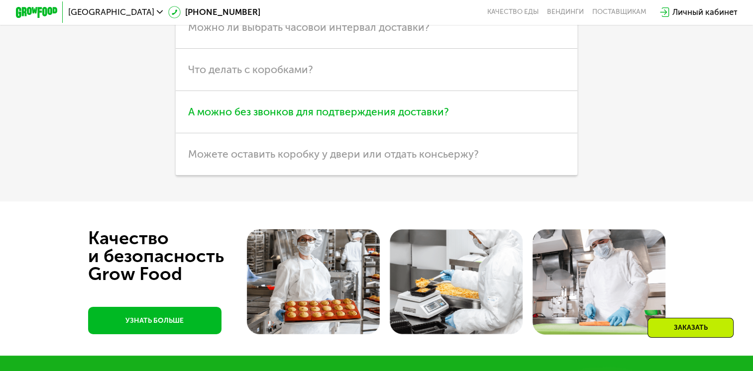
click at [394, 114] on h3 "А можно без звонков для подтверждения доставки?" at bounding box center [376, 112] width 401 height 42
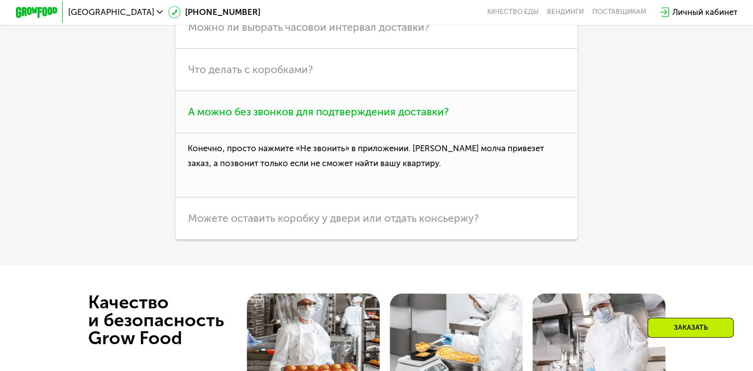
click at [394, 115] on h3 "А можно без звонков для подтверждения доставки?" at bounding box center [376, 112] width 401 height 42
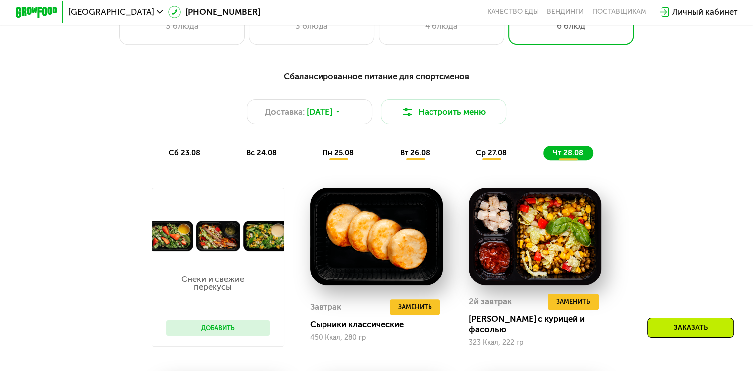
scroll to position [346, 0]
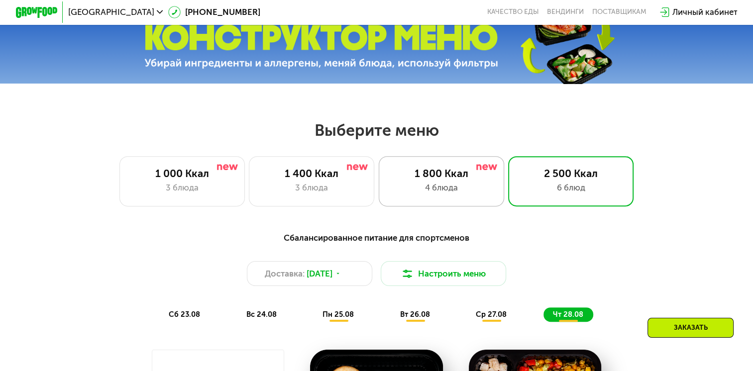
click at [447, 189] on div "4 блюда" at bounding box center [440, 188] width 103 height 12
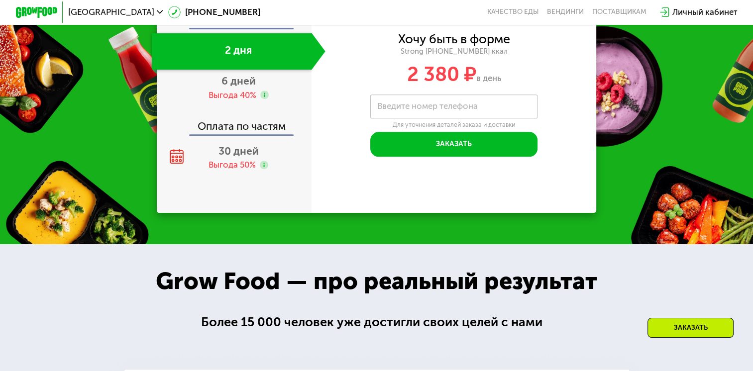
scroll to position [1092, 0]
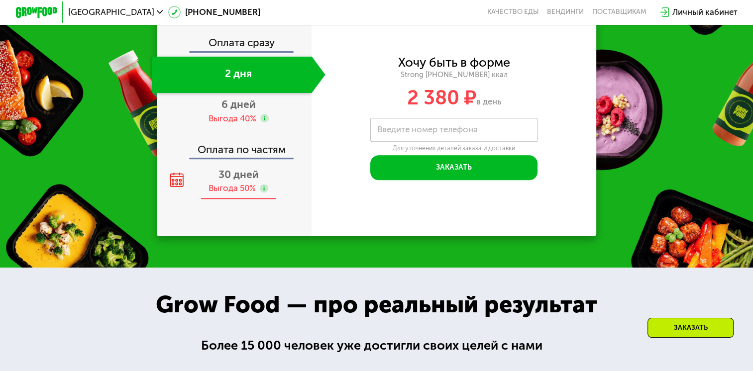
click at [237, 181] on div "30 дней" at bounding box center [238, 174] width 40 height 12
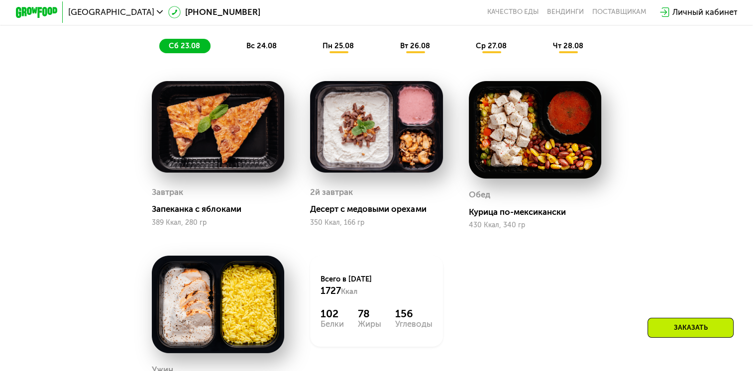
scroll to position [645, 0]
